Goal: Information Seeking & Learning: Learn about a topic

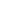
scroll to position [138, 32]
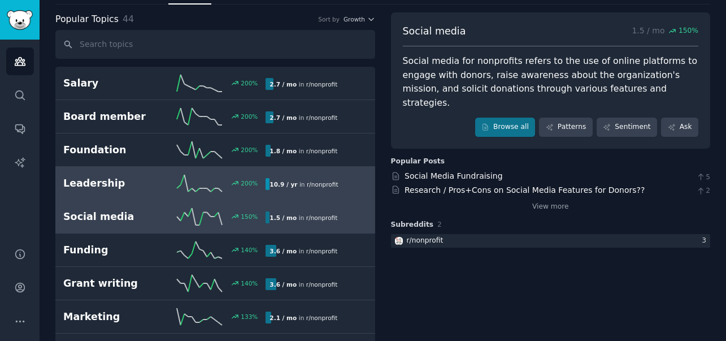
scroll to position [55, 0]
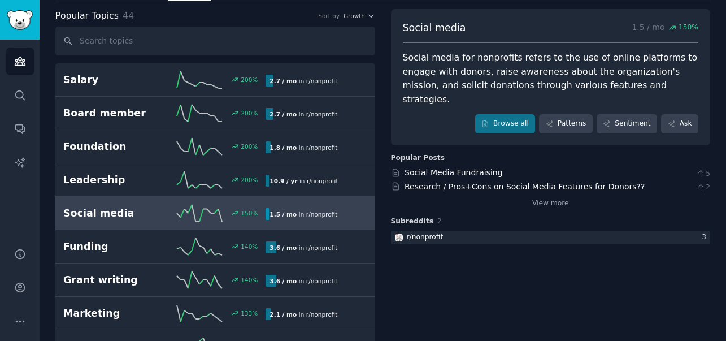
click at [219, 210] on icon at bounding box center [199, 213] width 45 height 17
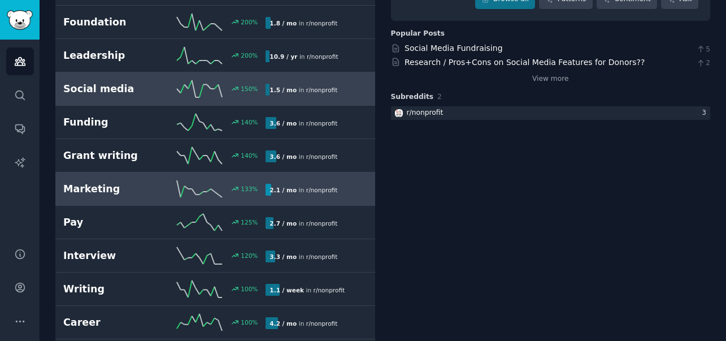
click at [197, 194] on line at bounding box center [198, 194] width 4 height 0
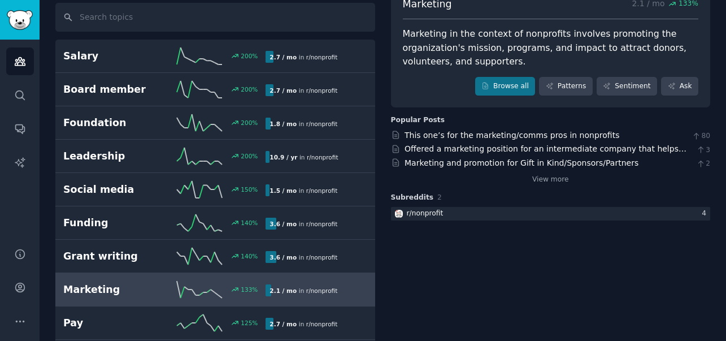
scroll to position [88, 0]
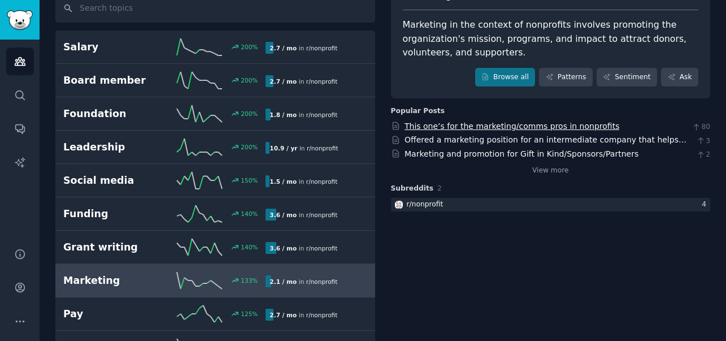
click at [494, 126] on link "This one’s for the marketing/comms pros in nonprofits" at bounding box center [512, 125] width 215 height 9
click at [544, 171] on link "View more" at bounding box center [550, 171] width 37 height 10
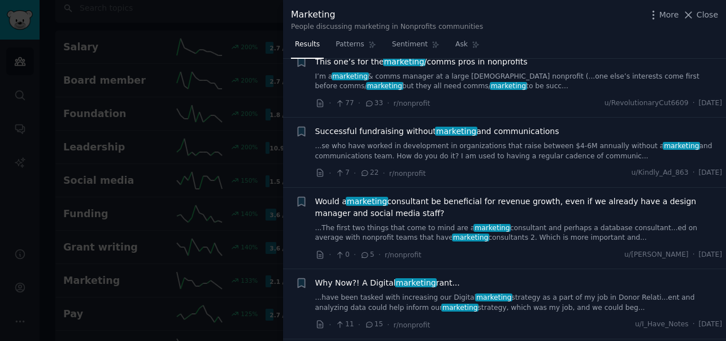
scroll to position [415, 0]
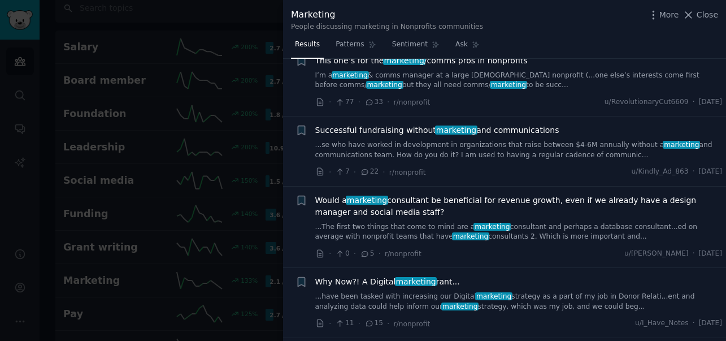
click at [422, 281] on span "marketing" at bounding box center [416, 281] width 42 height 9
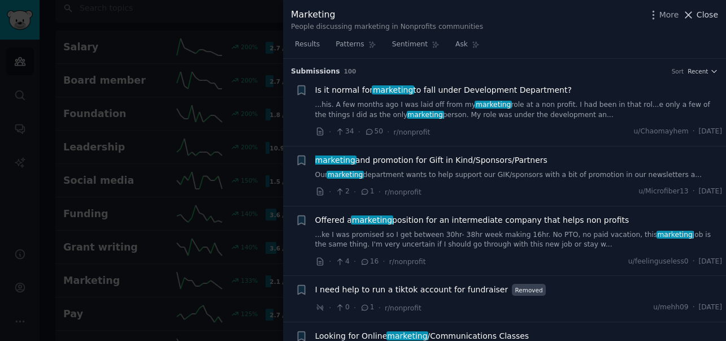
click at [689, 15] on icon at bounding box center [689, 15] width 6 height 6
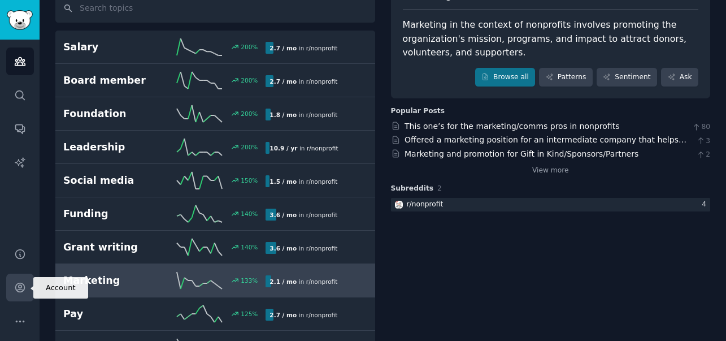
click at [21, 287] on icon "Sidebar" at bounding box center [19, 287] width 9 height 9
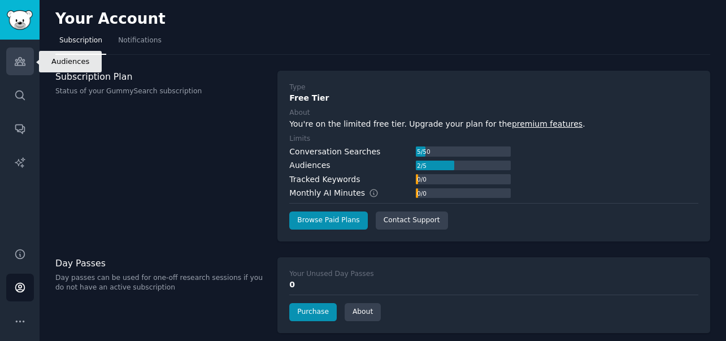
click at [18, 68] on link "Audiences" at bounding box center [20, 61] width 28 height 28
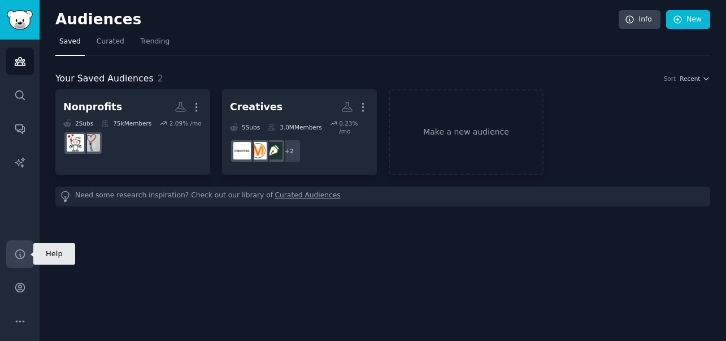
click at [23, 259] on icon "Sidebar" at bounding box center [20, 254] width 12 height 12
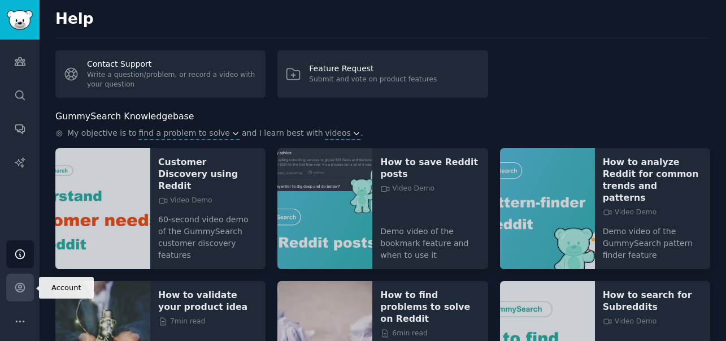
click at [18, 288] on icon "Sidebar" at bounding box center [20, 287] width 12 height 12
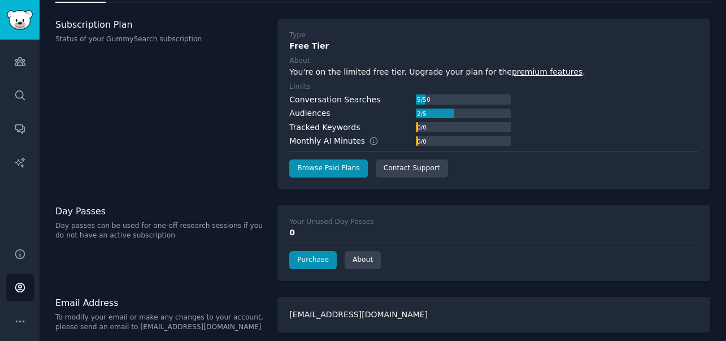
scroll to position [59, 0]
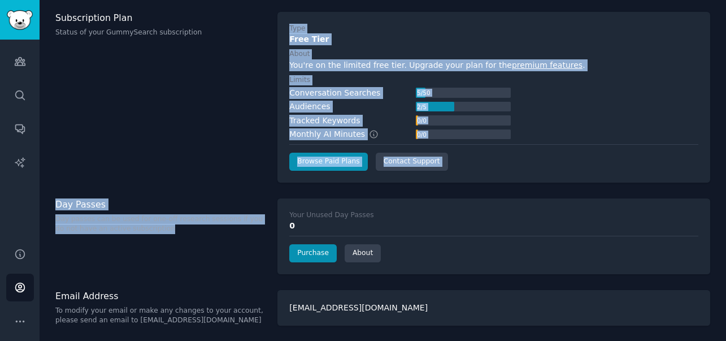
drag, startPoint x: 168, startPoint y: 234, endPoint x: 159, endPoint y: 186, distance: 48.9
click at [159, 186] on div "Your Account Subscription Notifications Subscription Plan Status of your GummyS…" at bounding box center [383, 141] width 687 height 400
click at [160, 189] on div "Your Account Subscription Notifications Subscription Plan Status of your GummyS…" at bounding box center [383, 141] width 687 height 400
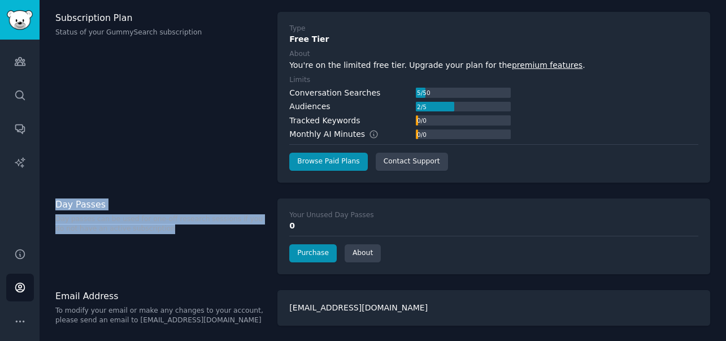
drag, startPoint x: 56, startPoint y: 205, endPoint x: 157, endPoint y: 236, distance: 105.3
click at [157, 236] on div "Day Passes Day passes can be used for one-off research sessions if you do not h…" at bounding box center [160, 236] width 210 height 76
click at [58, 206] on h3 "Day Passes" at bounding box center [160, 204] width 210 height 12
